Goal: Find specific page/section: Find specific page/section

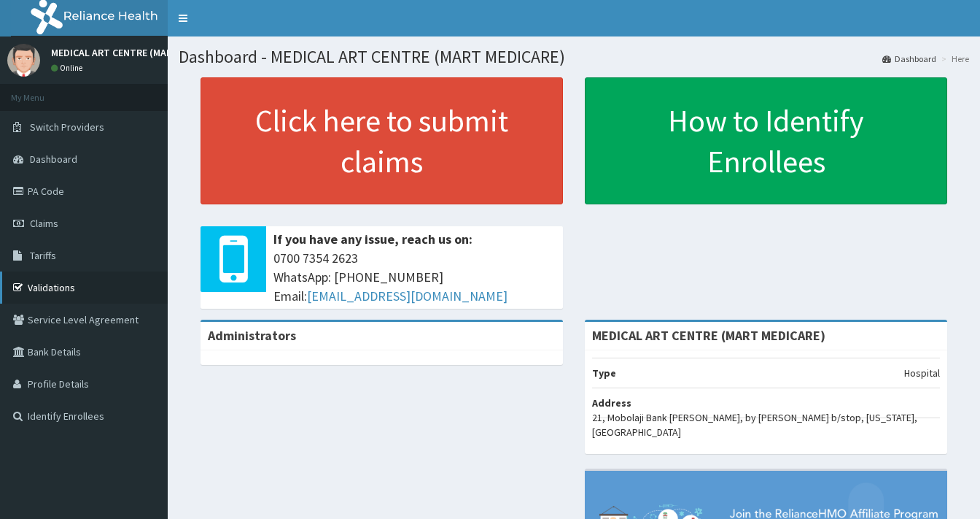
click at [57, 279] on link "Validations" at bounding box center [84, 287] width 168 height 32
